Goal: Task Accomplishment & Management: Complete application form

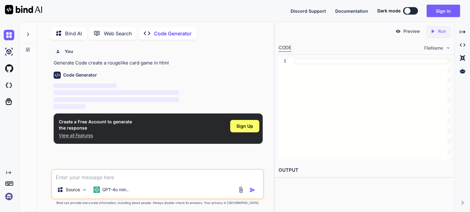
scroll to position [2, 0]
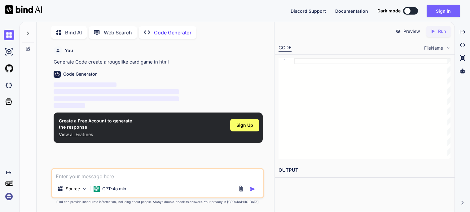
type textarea "x"
click at [239, 126] on span "Sign Up" at bounding box center [244, 125] width 17 height 6
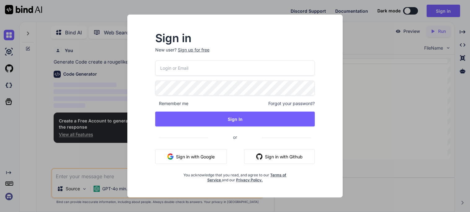
click at [188, 50] on div "Sign up for free" at bounding box center [194, 50] width 32 height 6
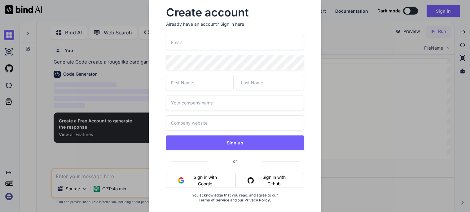
click at [195, 45] on input "email" at bounding box center [235, 42] width 138 height 15
type input "[EMAIL_ADDRESS][DOMAIN_NAME]"
click at [198, 81] on input "text" at bounding box center [200, 82] width 68 height 15
type input "M"
type input "[PERSON_NAME]"
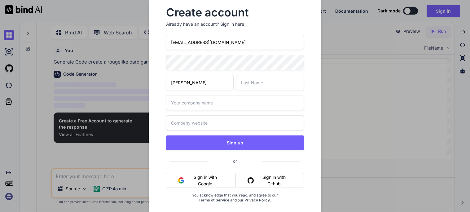
click at [267, 81] on input "text" at bounding box center [270, 82] width 68 height 15
type input "Snow"
click at [240, 100] on input "text" at bounding box center [235, 102] width 138 height 15
type input "[PERSON_NAME] White Dudez"
click at [240, 121] on input "text" at bounding box center [235, 122] width 138 height 15
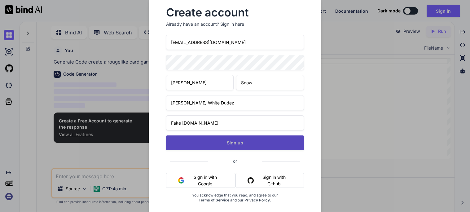
type input "Fake [DOMAIN_NAME]"
click at [247, 141] on button "Sign up" at bounding box center [235, 142] width 138 height 15
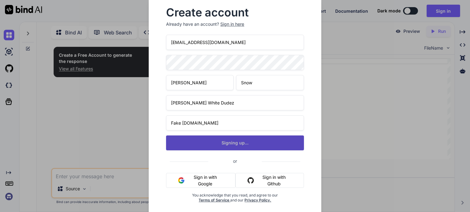
type textarea "x"
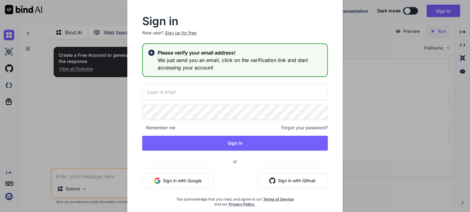
click at [365, 24] on div "Sign in New user? Sign up for free Please verify your email address! We just se…" at bounding box center [235, 106] width 470 height 212
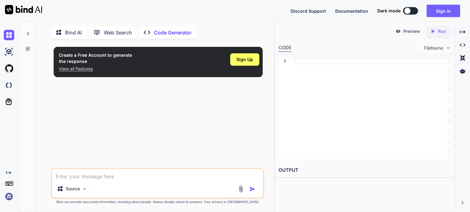
click at [113, 179] on textarea at bounding box center [157, 174] width 211 height 11
